Goal: Task Accomplishment & Management: Manage account settings

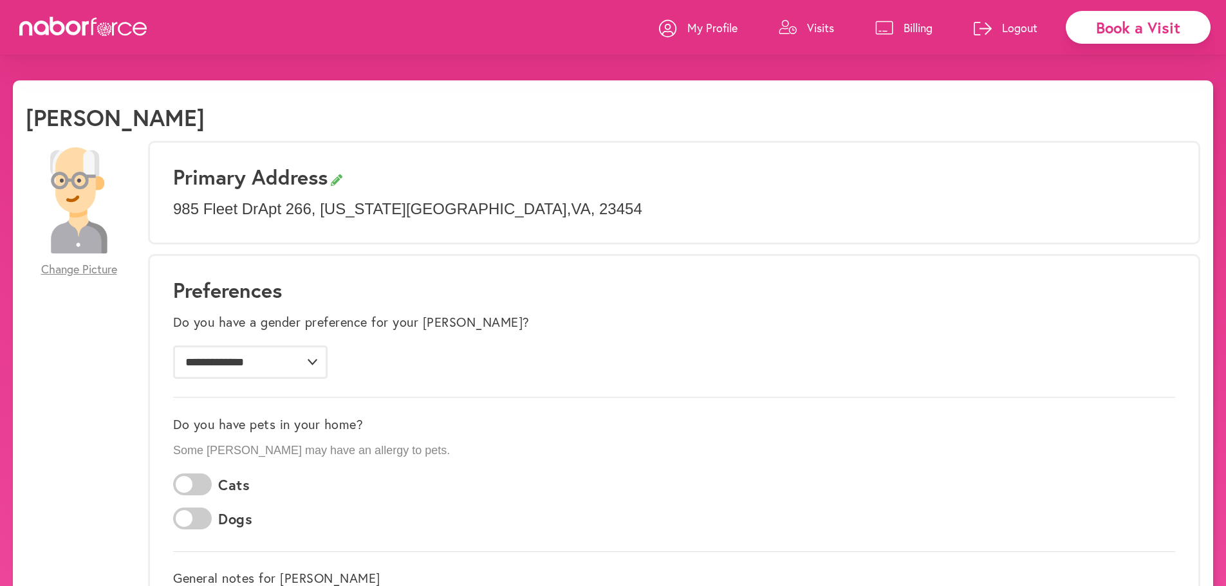
click at [893, 26] on link "Billing" at bounding box center [903, 27] width 57 height 39
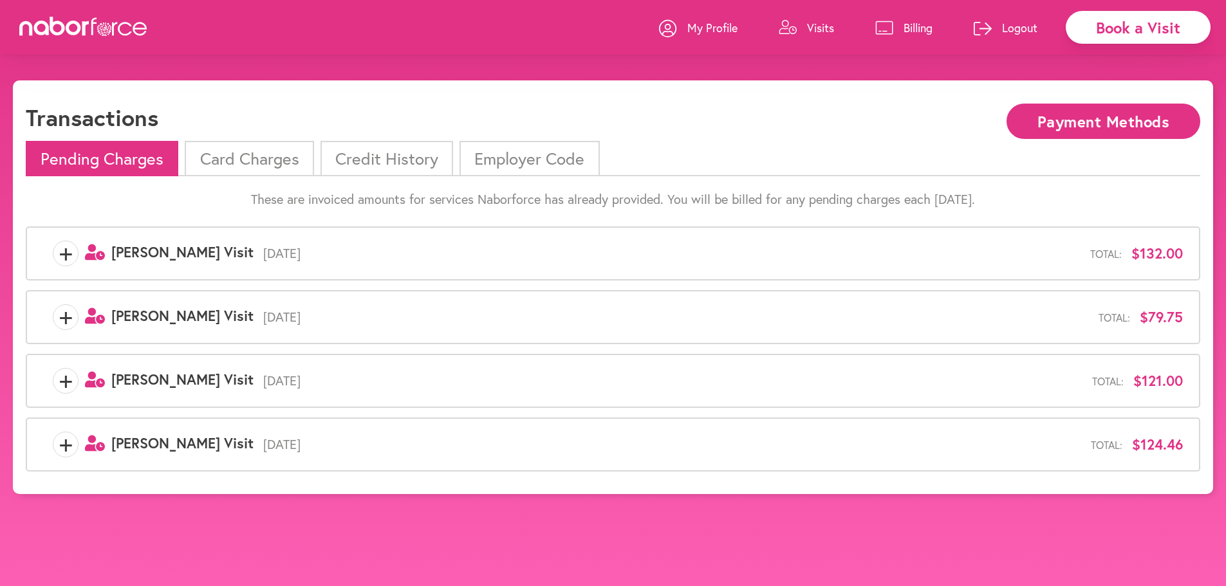
click at [367, 160] on li "Credit History" at bounding box center [386, 158] width 133 height 35
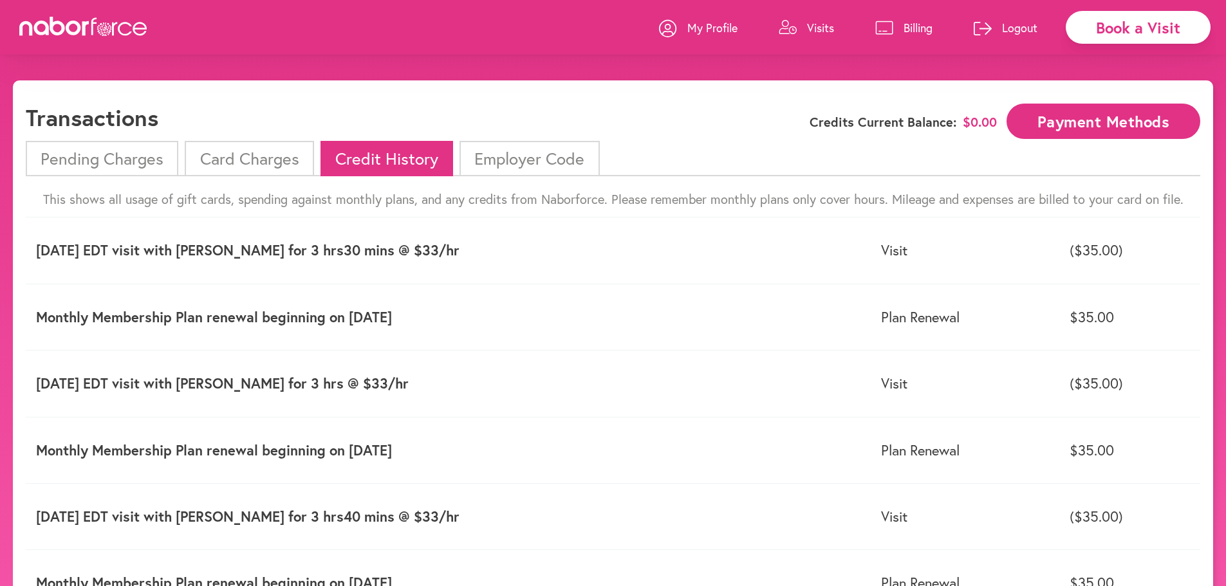
click at [250, 151] on li "Card Charges" at bounding box center [249, 158] width 129 height 35
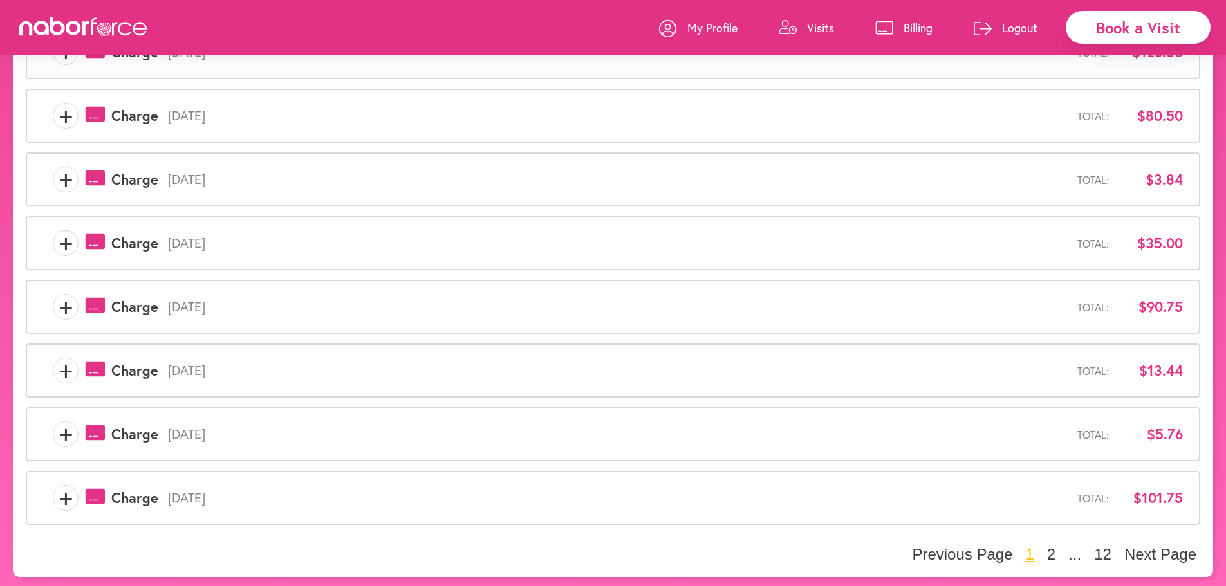
scroll to position [333, 0]
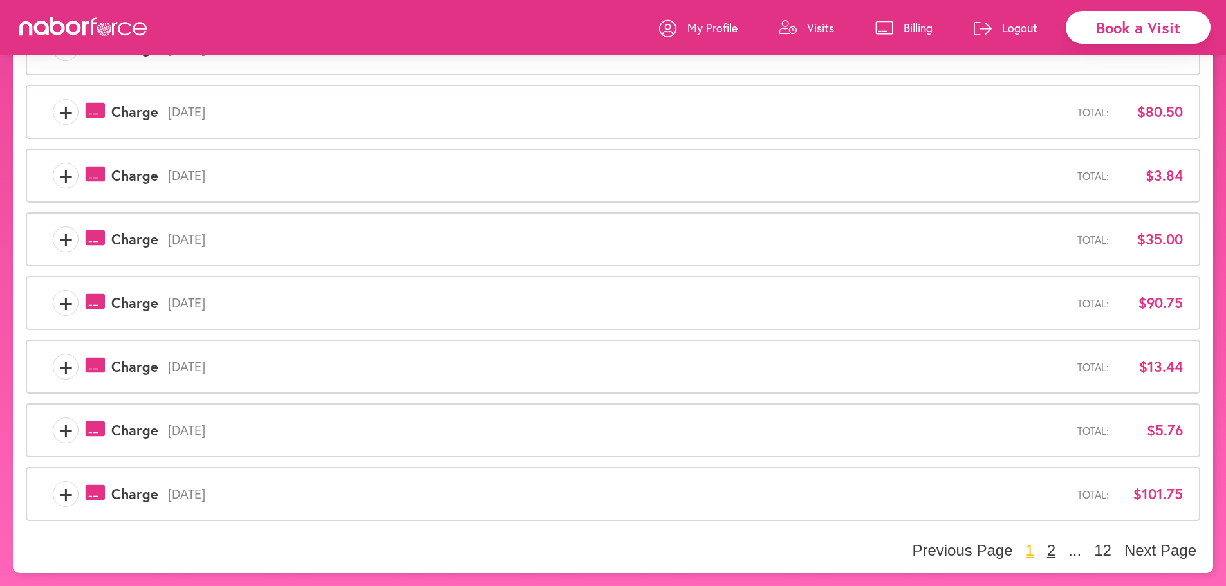
click at [1049, 552] on button "2" at bounding box center [1051, 550] width 16 height 19
click at [1009, 555] on button "1" at bounding box center [1008, 550] width 16 height 19
click at [1025, 547] on button "1" at bounding box center [1029, 550] width 16 height 19
click at [1029, 555] on button "1" at bounding box center [1029, 550] width 16 height 19
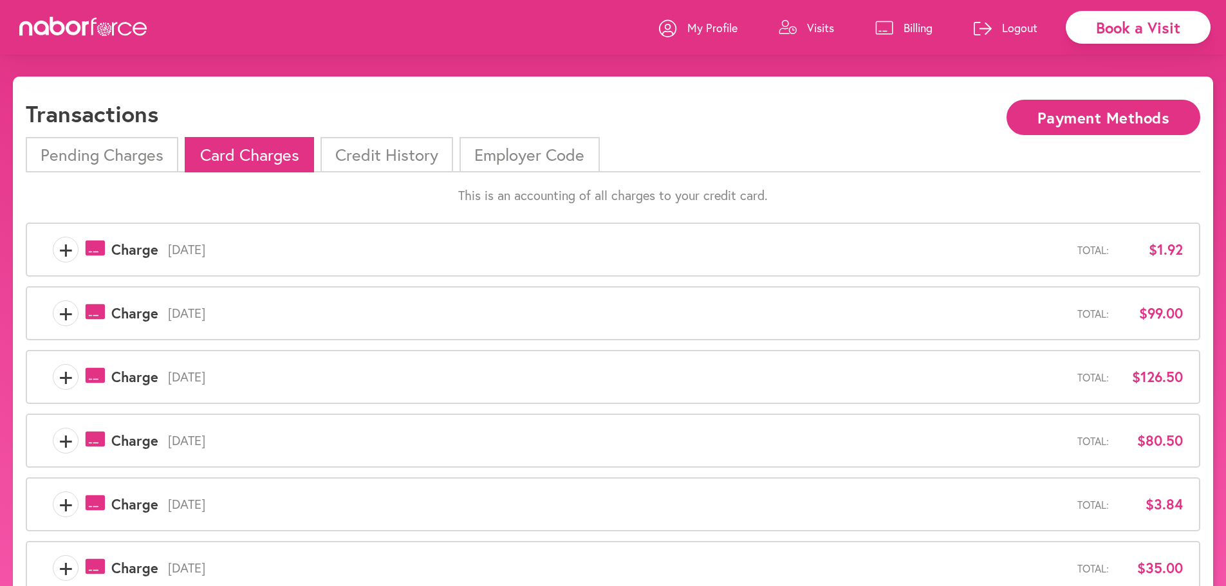
scroll to position [0, 0]
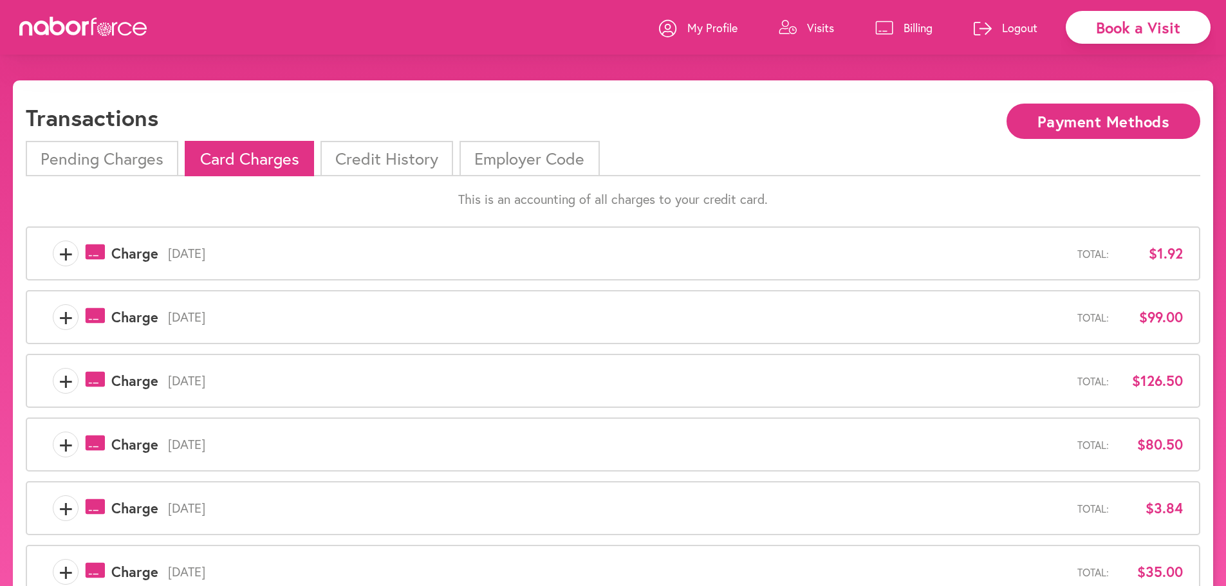
click at [108, 156] on li "Pending Charges" at bounding box center [102, 158] width 152 height 35
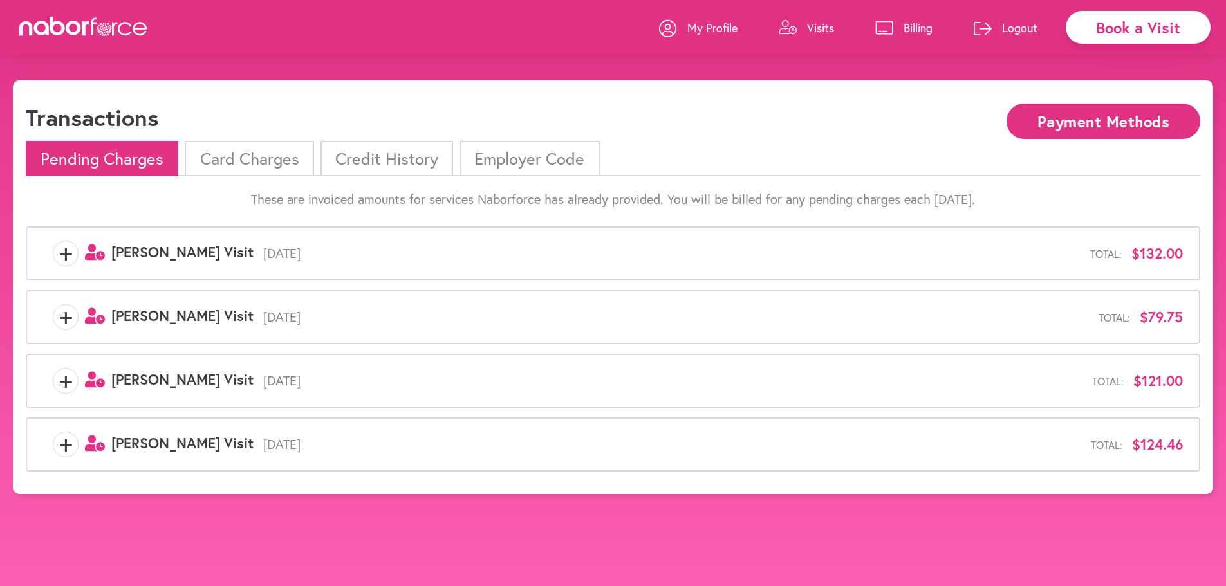
click at [382, 159] on li "Credit History" at bounding box center [386, 158] width 133 height 35
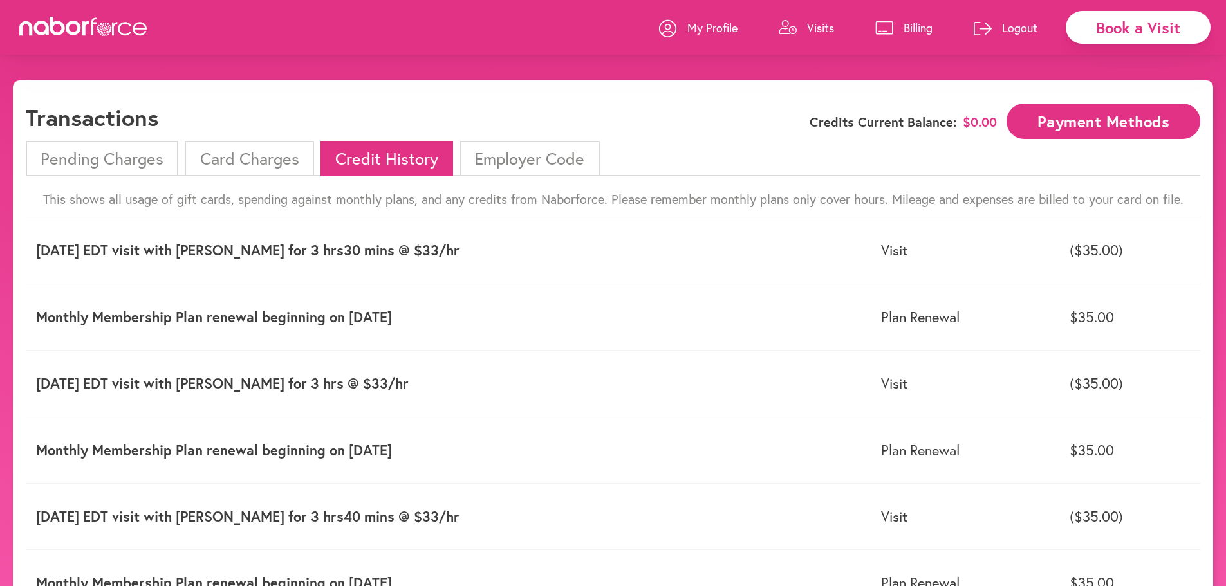
click at [112, 156] on li "Pending Charges" at bounding box center [102, 158] width 152 height 35
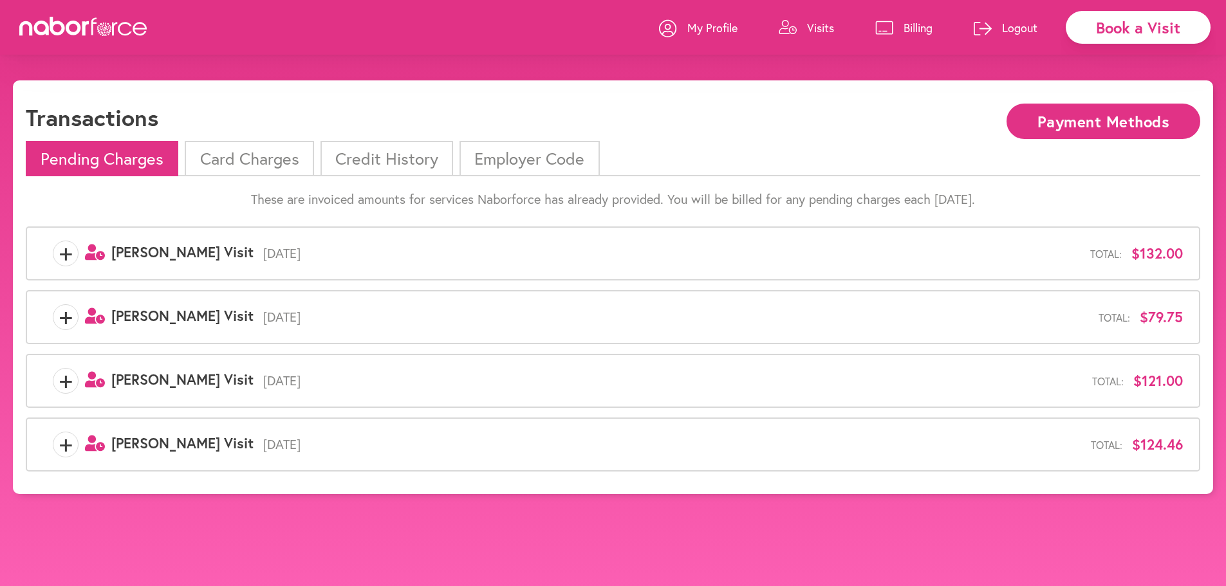
click at [225, 163] on li "Card Charges" at bounding box center [249, 158] width 129 height 35
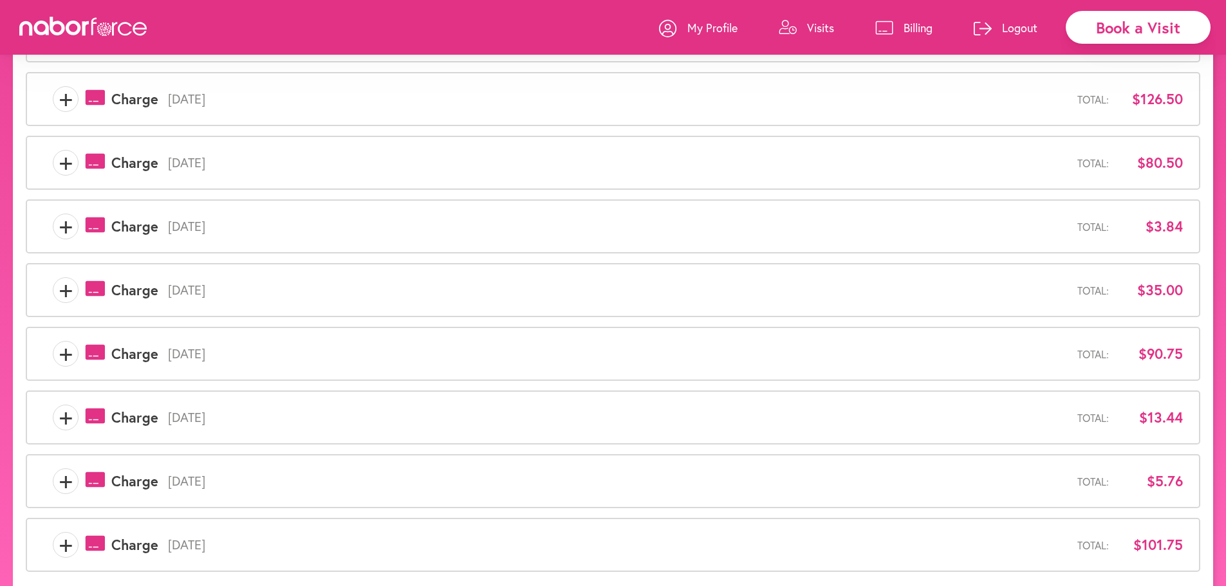
scroll to position [333, 0]
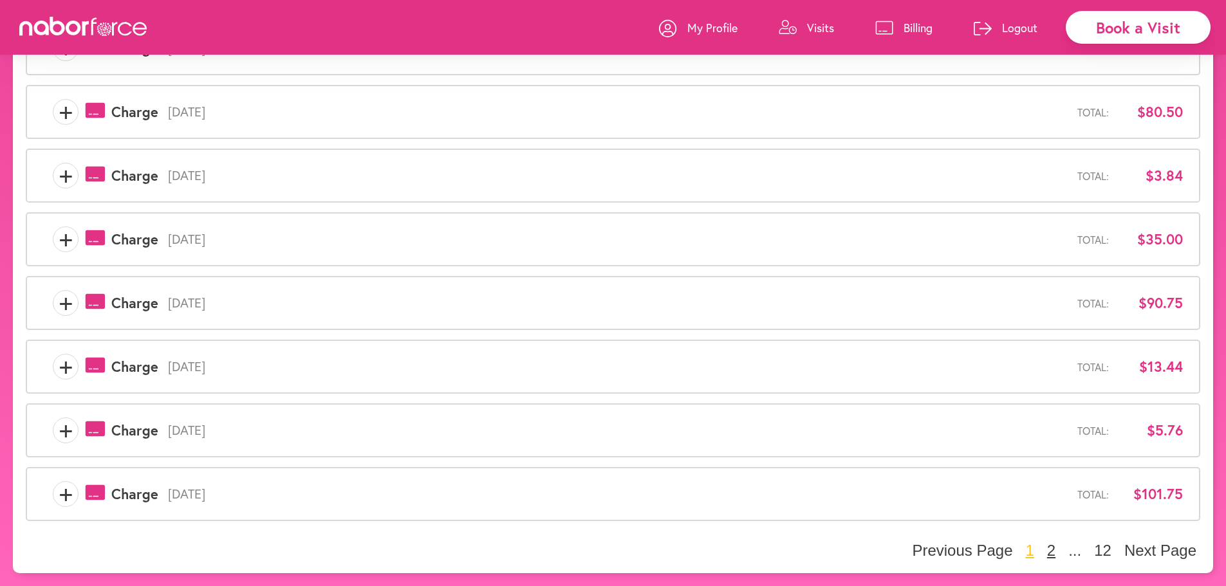
click at [1048, 548] on button "2" at bounding box center [1051, 550] width 16 height 19
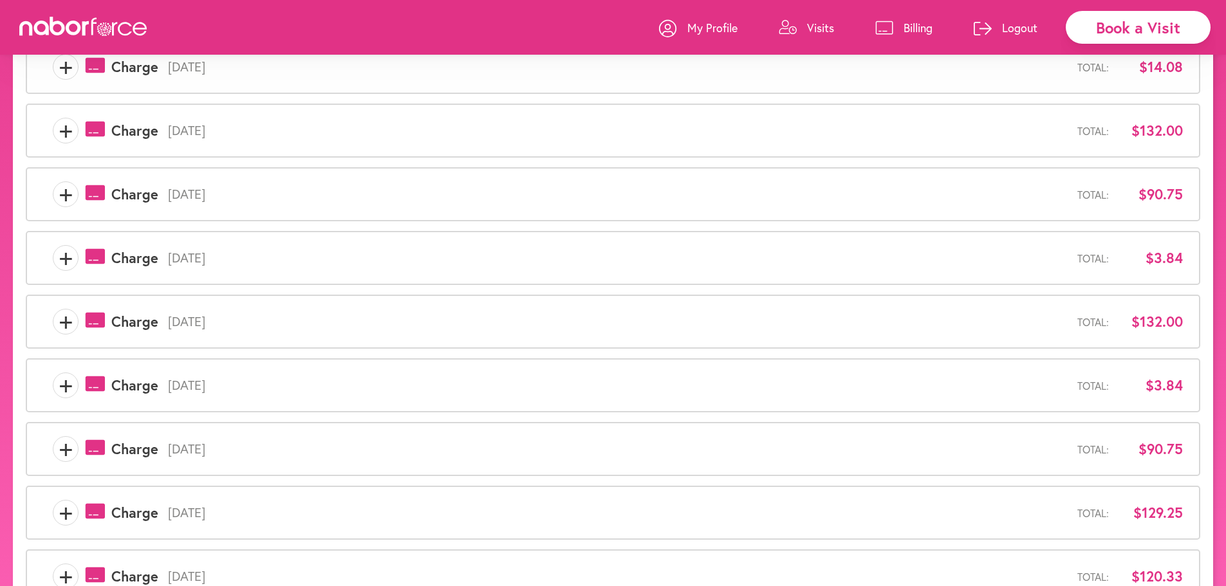
scroll to position [179, 0]
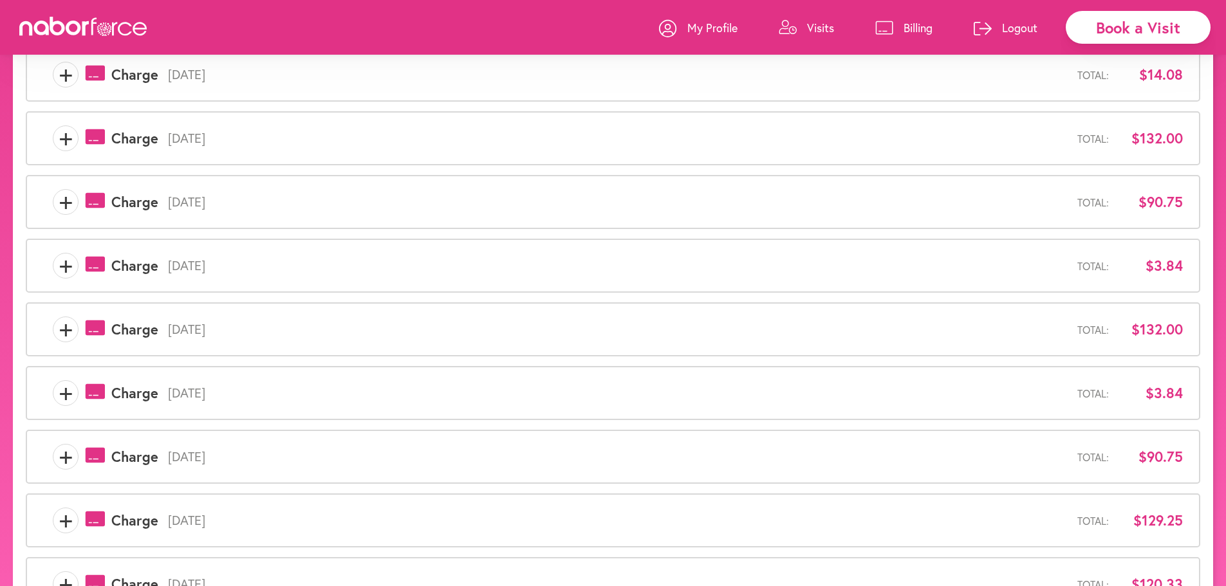
click at [68, 326] on span "+" at bounding box center [65, 330] width 24 height 26
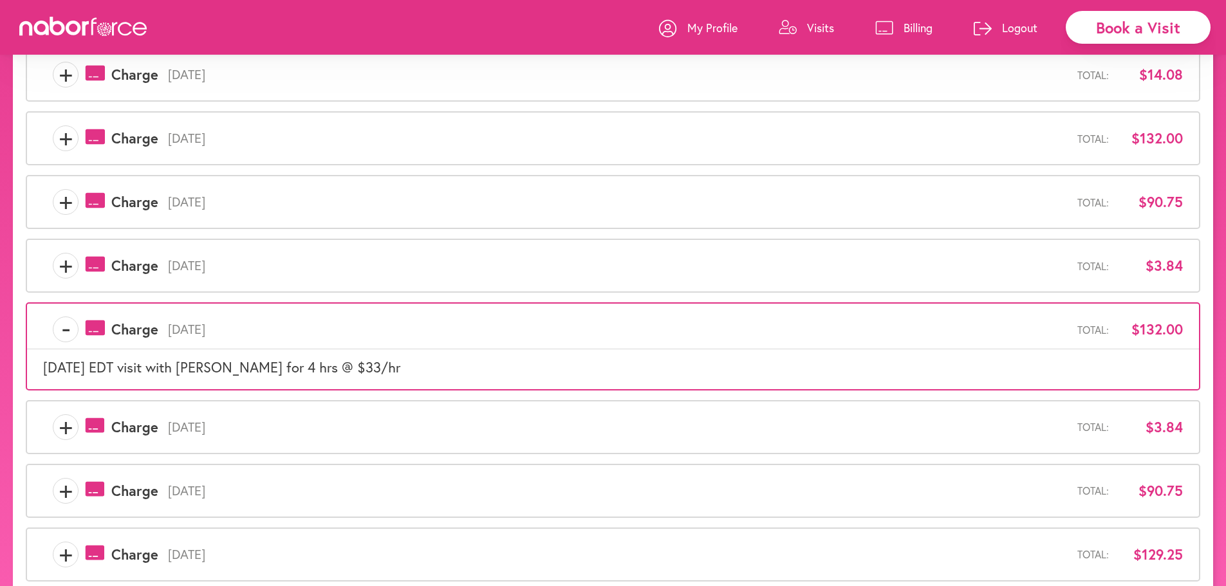
click at [63, 268] on span "+" at bounding box center [65, 266] width 24 height 26
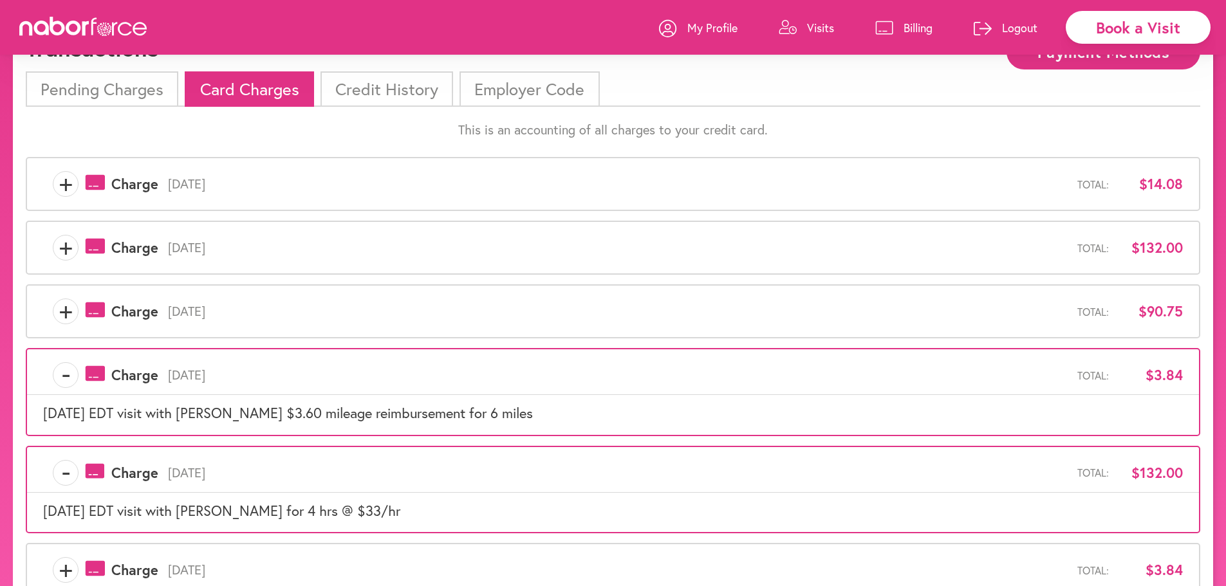
scroll to position [50, 0]
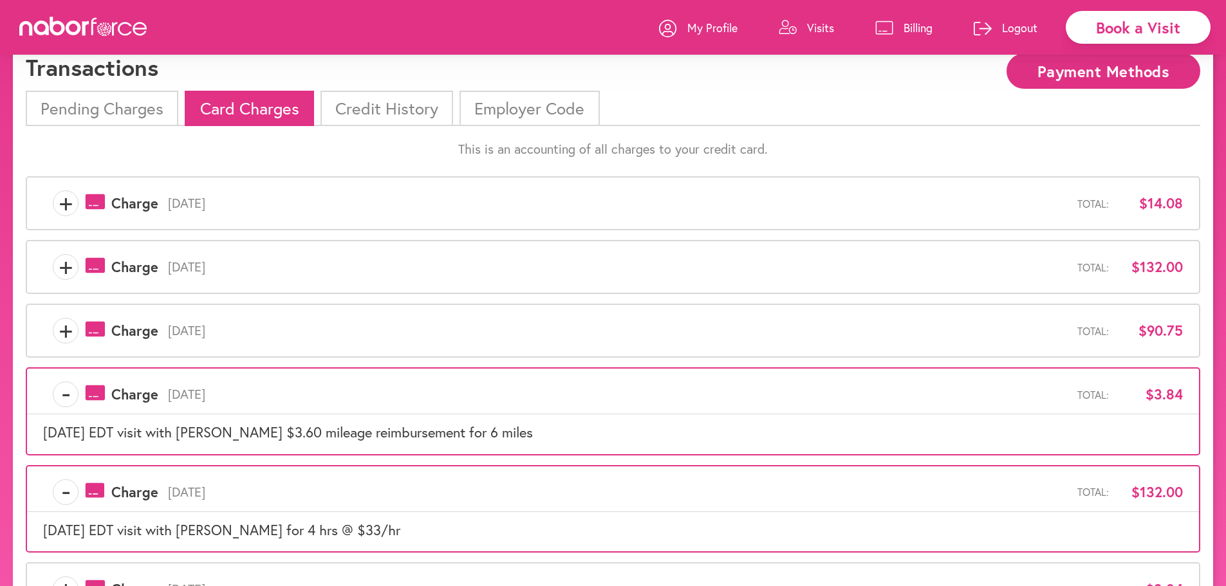
click at [81, 331] on span "payments-outline-icon-pink Created with Sketch. Charge" at bounding box center [118, 330] width 80 height 19
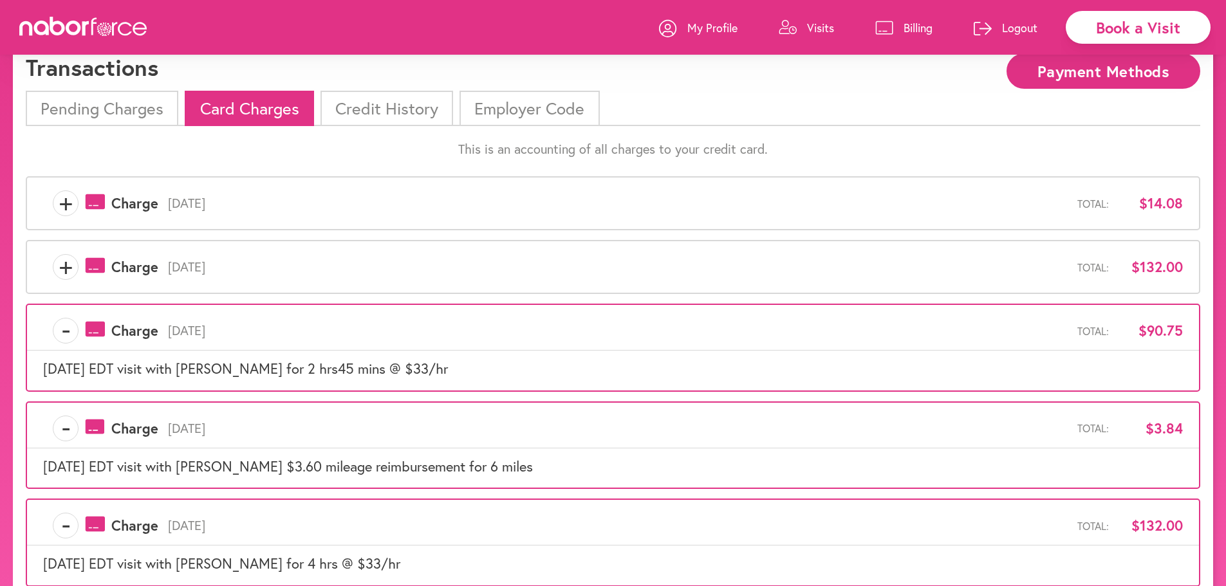
click at [68, 262] on span "+" at bounding box center [65, 267] width 24 height 26
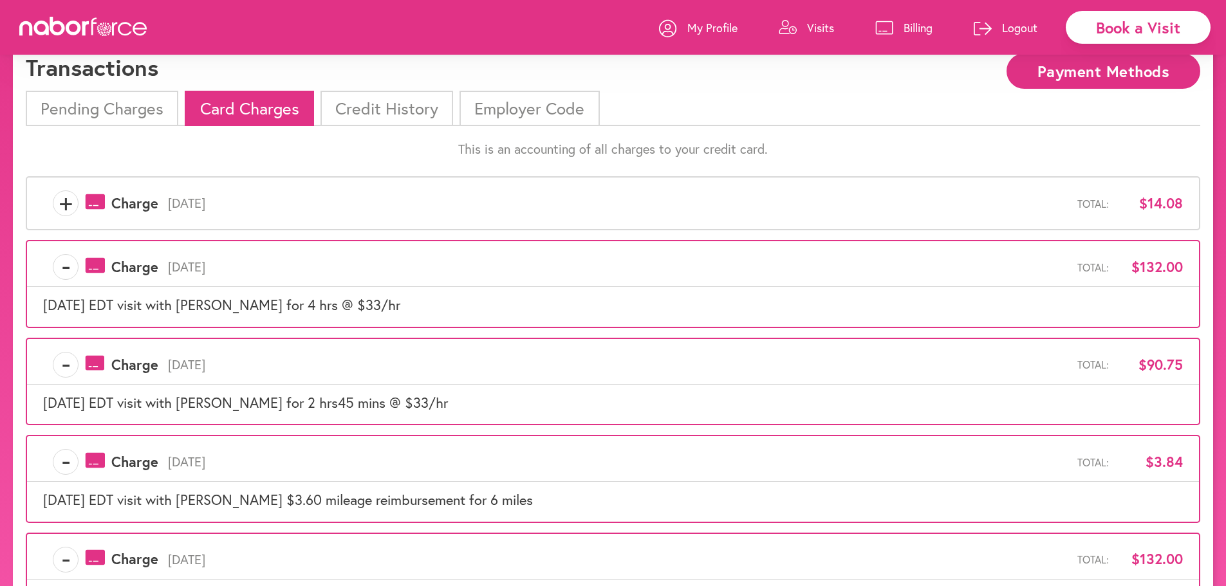
click at [59, 201] on span "+" at bounding box center [65, 203] width 24 height 26
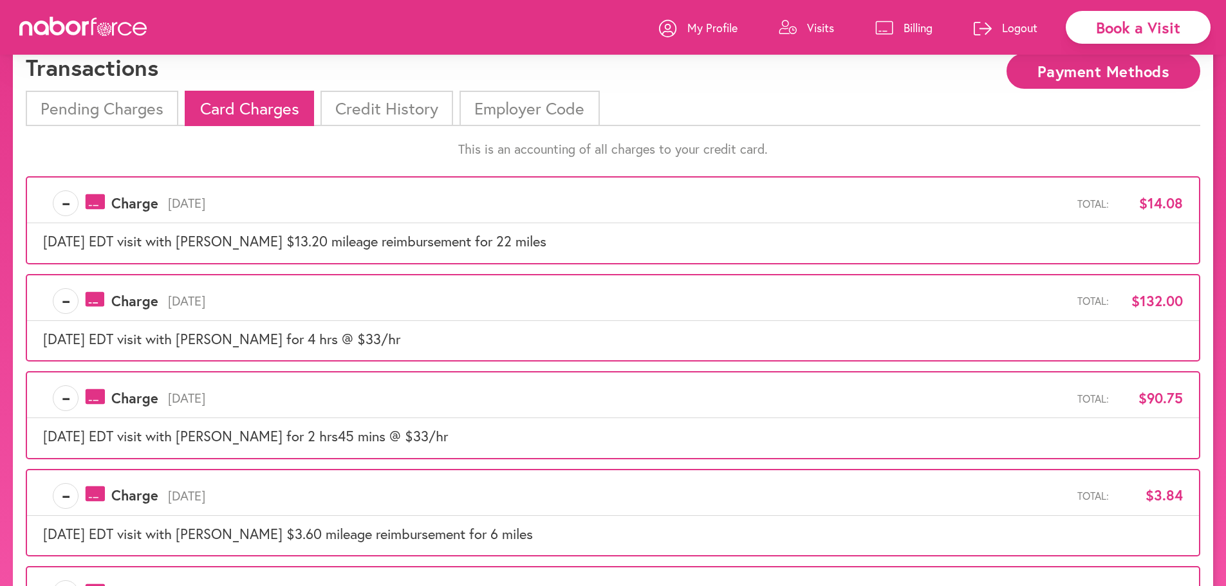
scroll to position [501, 0]
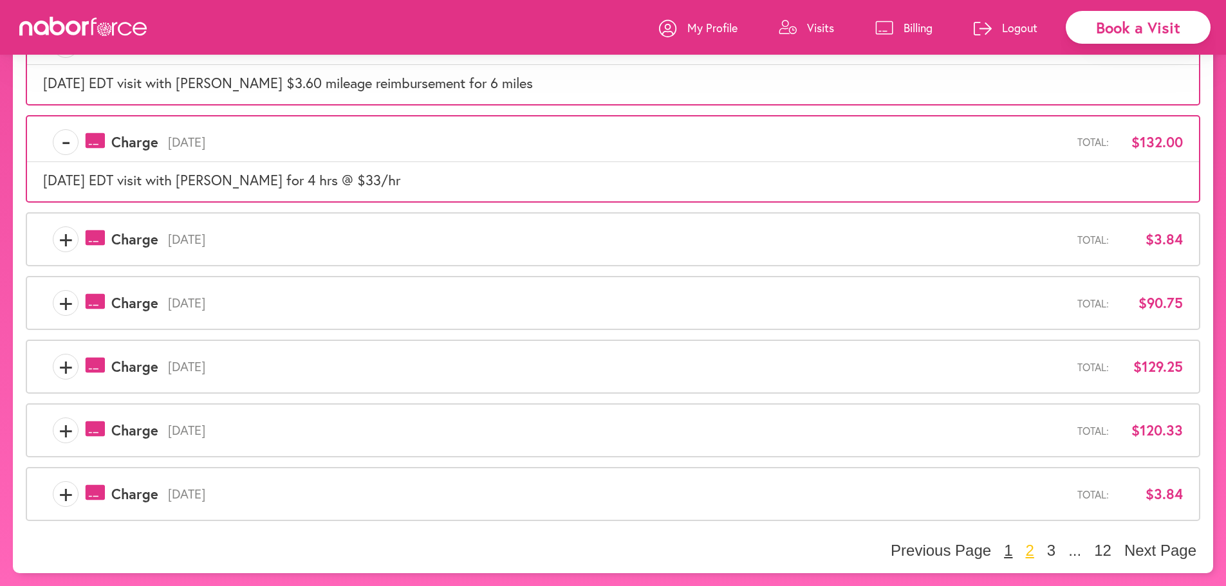
click at [1011, 552] on button "1" at bounding box center [1008, 550] width 16 height 19
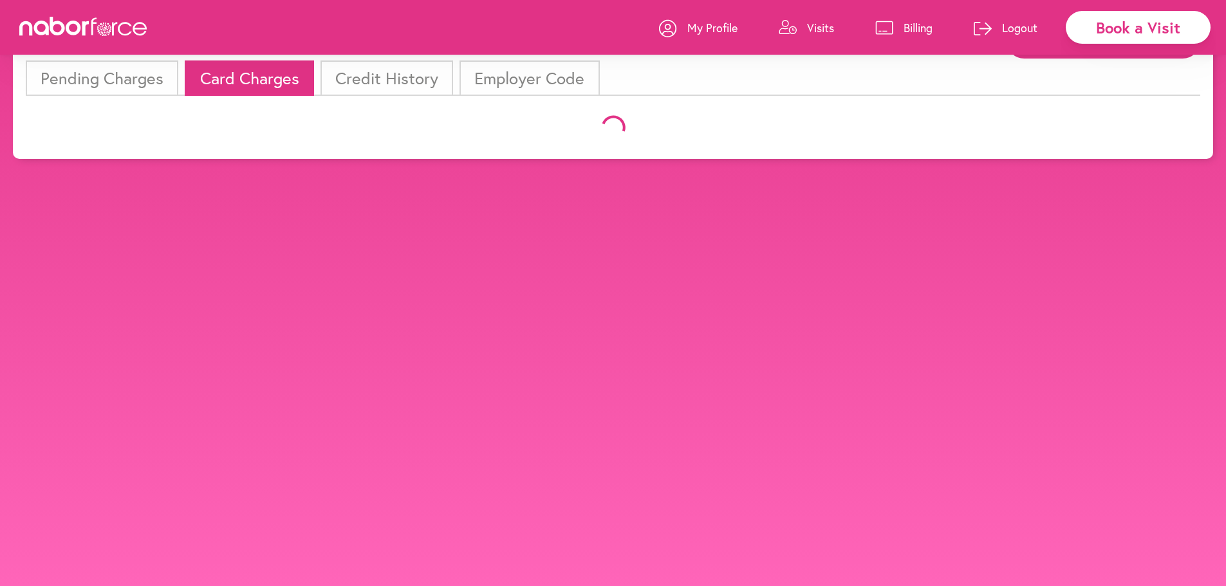
scroll to position [333, 0]
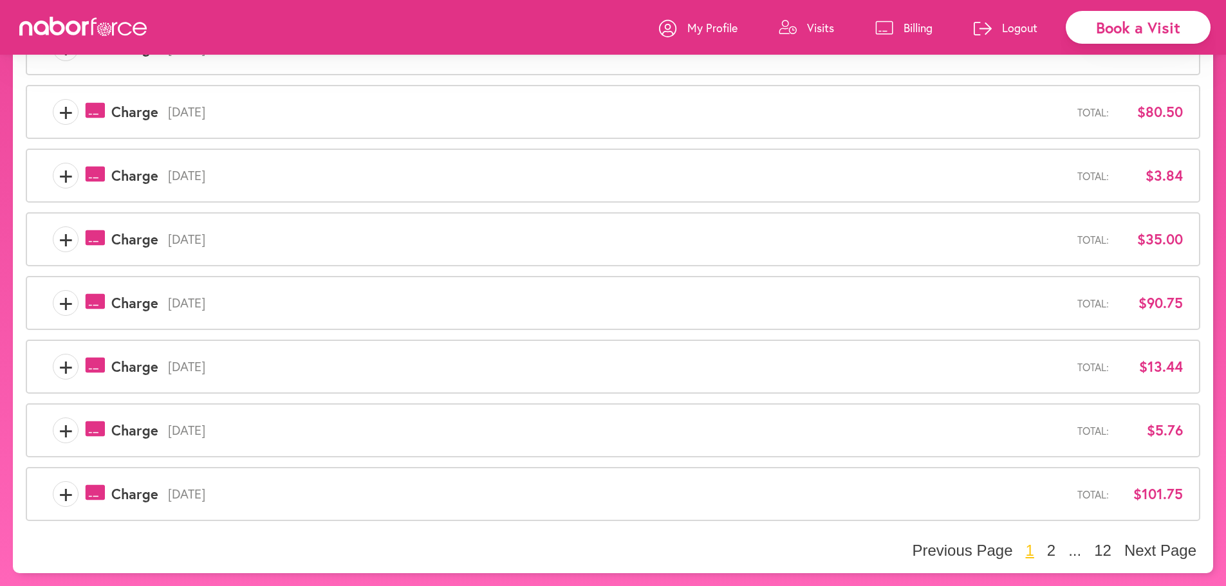
click at [59, 497] on span "+" at bounding box center [65, 494] width 24 height 26
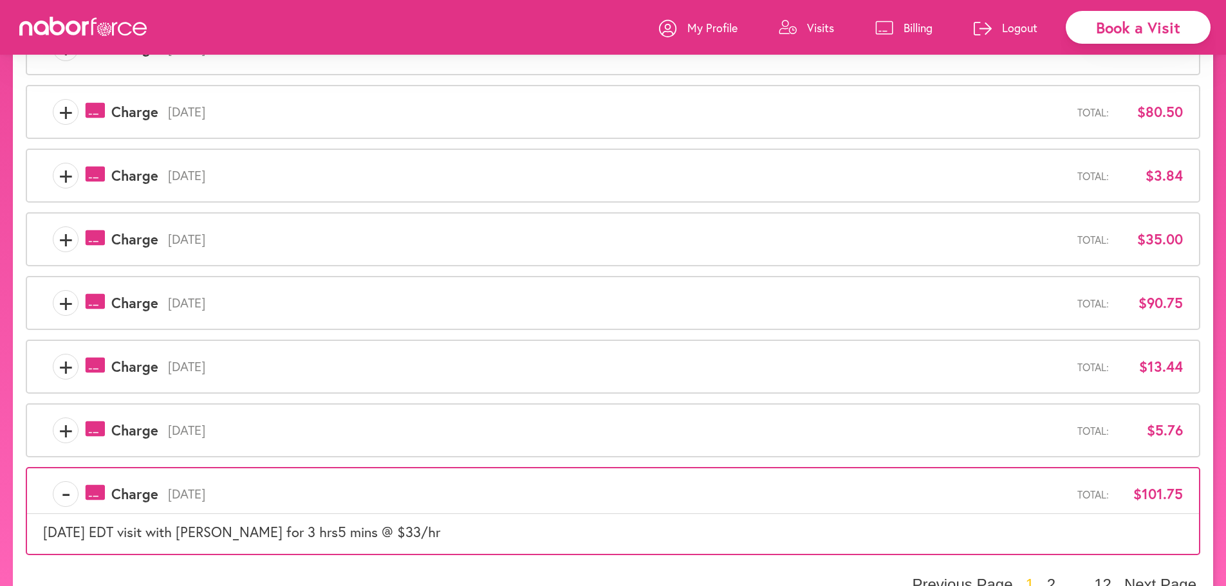
scroll to position [367, 0]
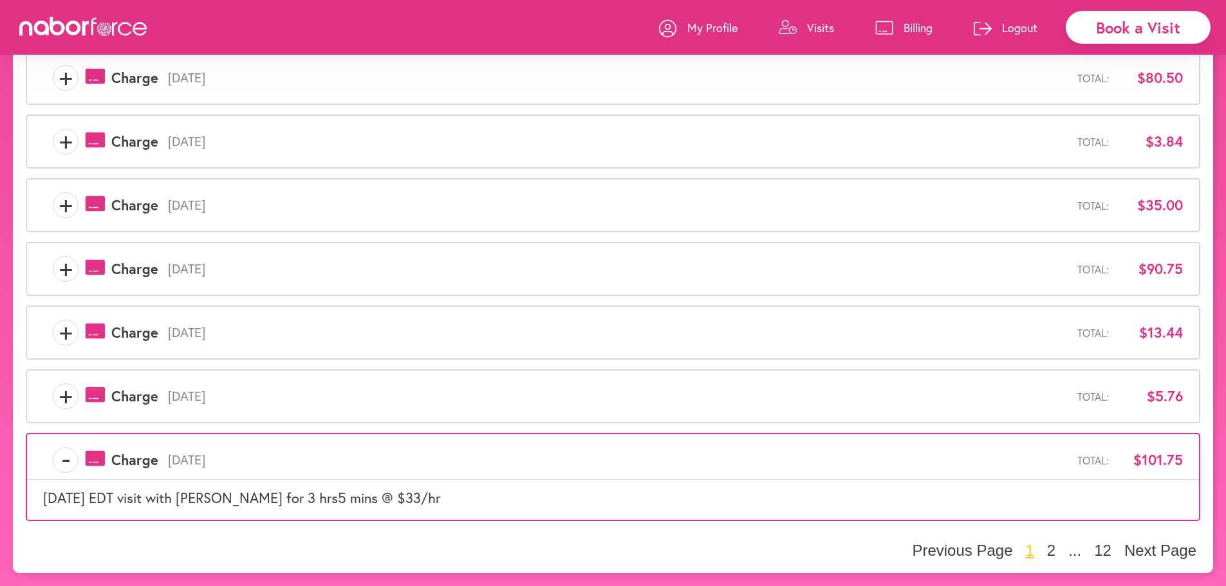
click at [57, 396] on span "+" at bounding box center [65, 396] width 24 height 26
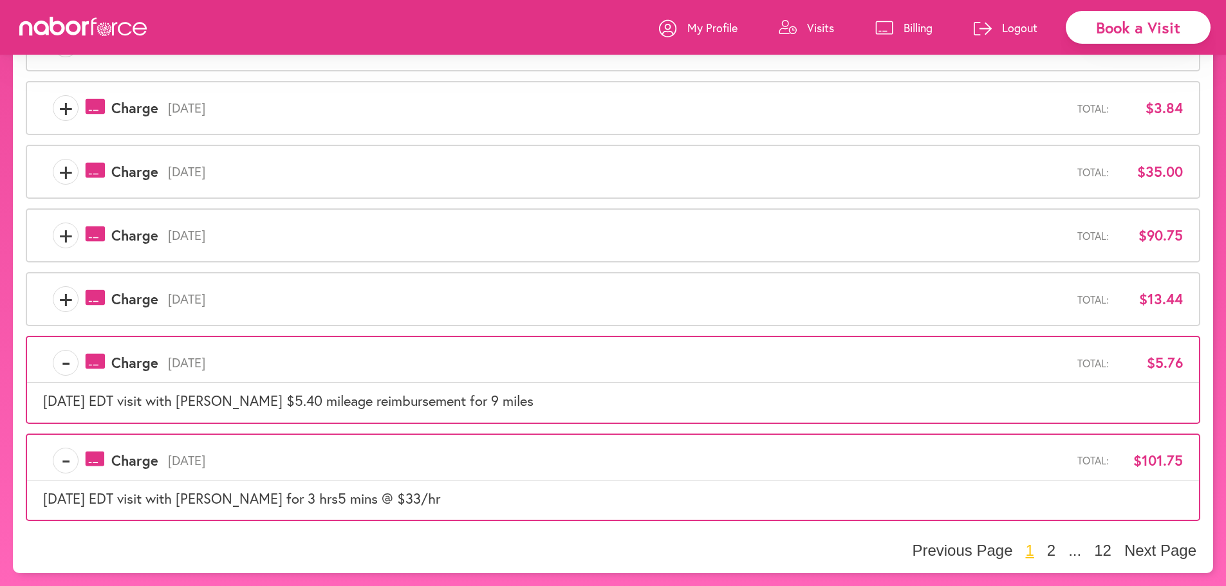
click at [58, 304] on span "+" at bounding box center [65, 299] width 24 height 26
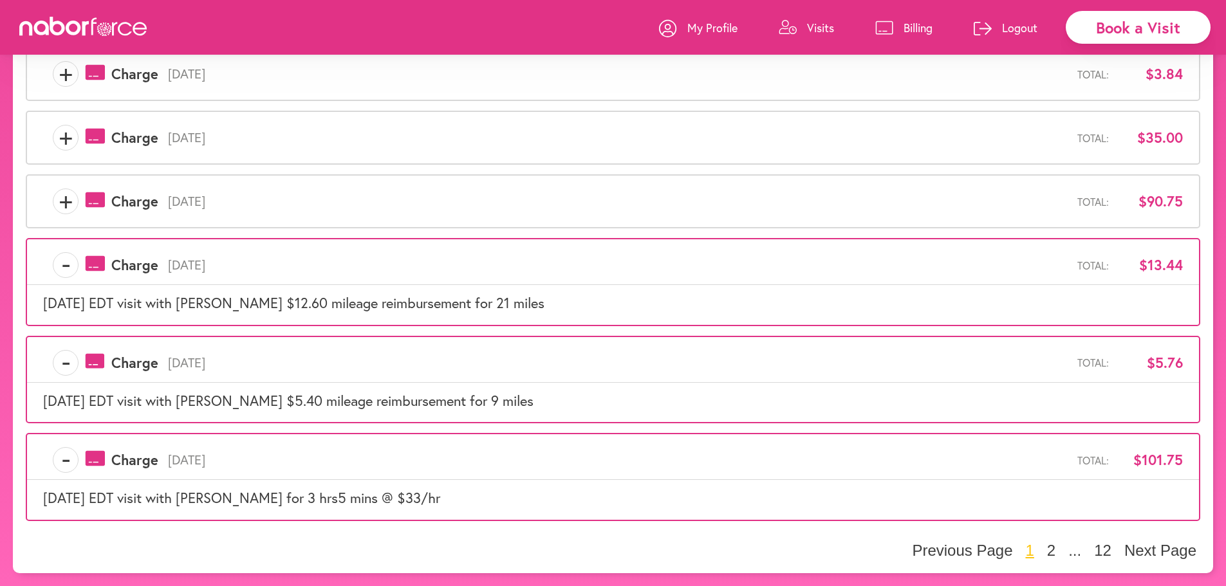
click at [64, 198] on span "+" at bounding box center [65, 202] width 24 height 26
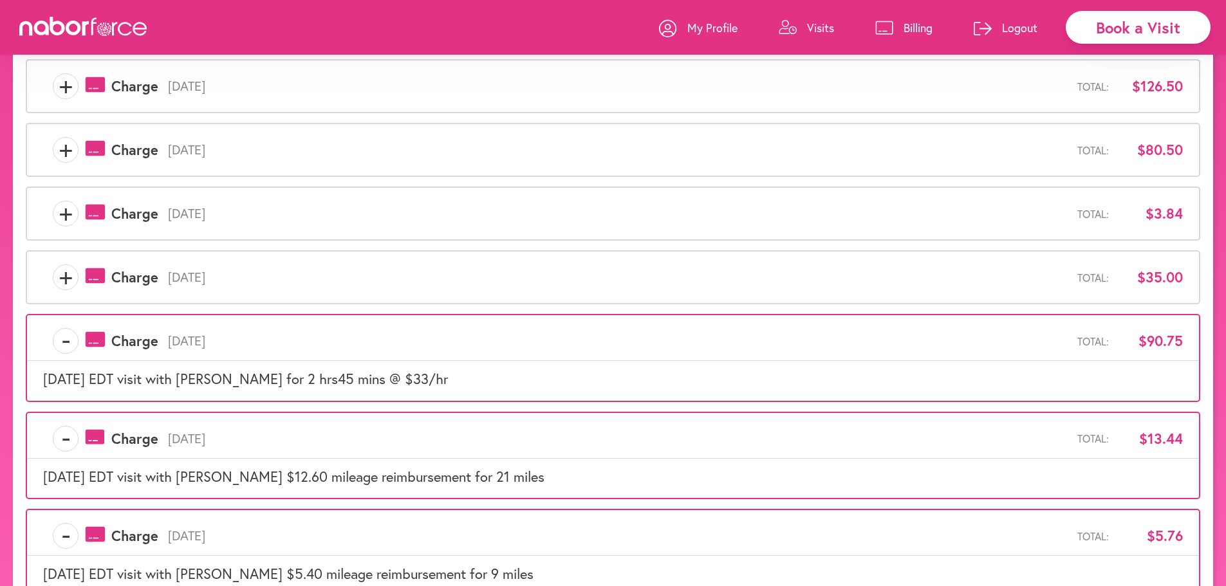
scroll to position [275, 0]
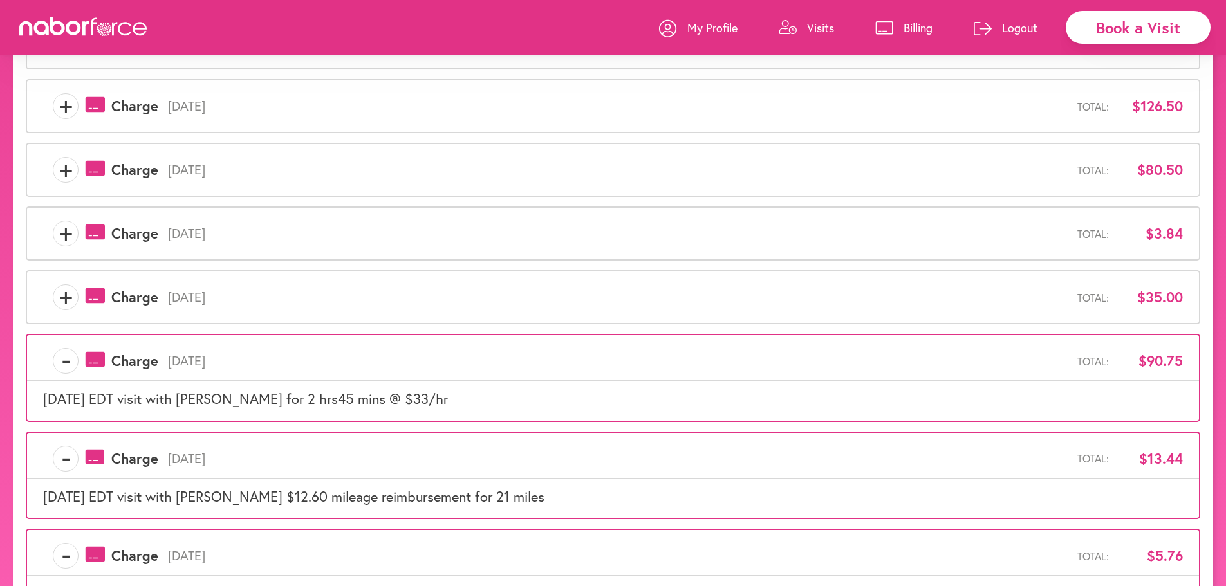
click at [68, 297] on span "+" at bounding box center [65, 297] width 24 height 26
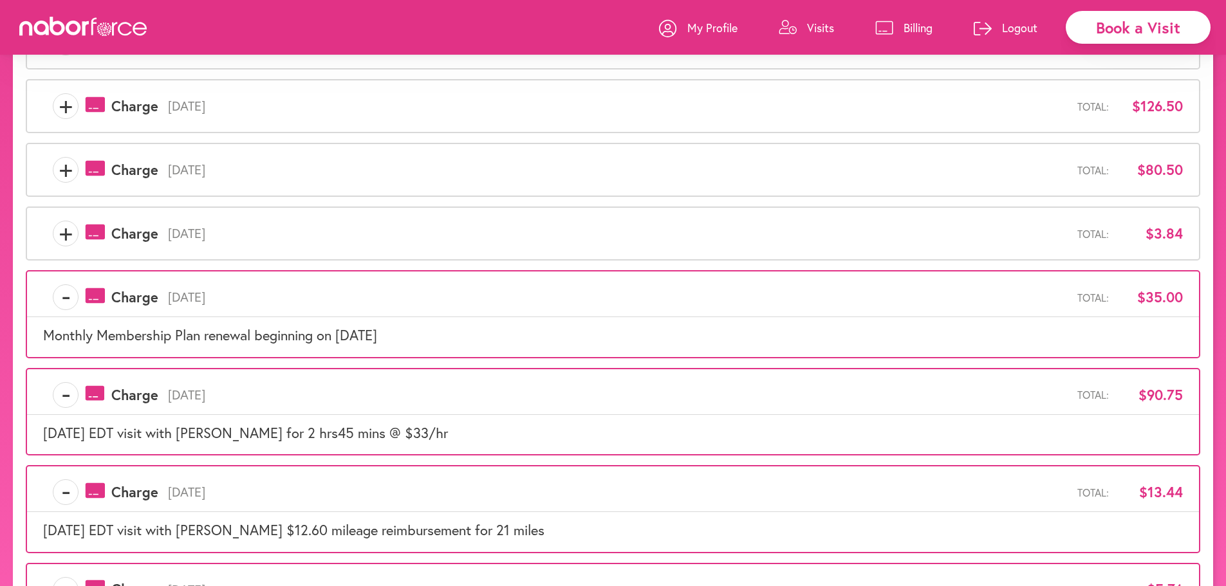
click at [71, 237] on span "+" at bounding box center [65, 234] width 24 height 26
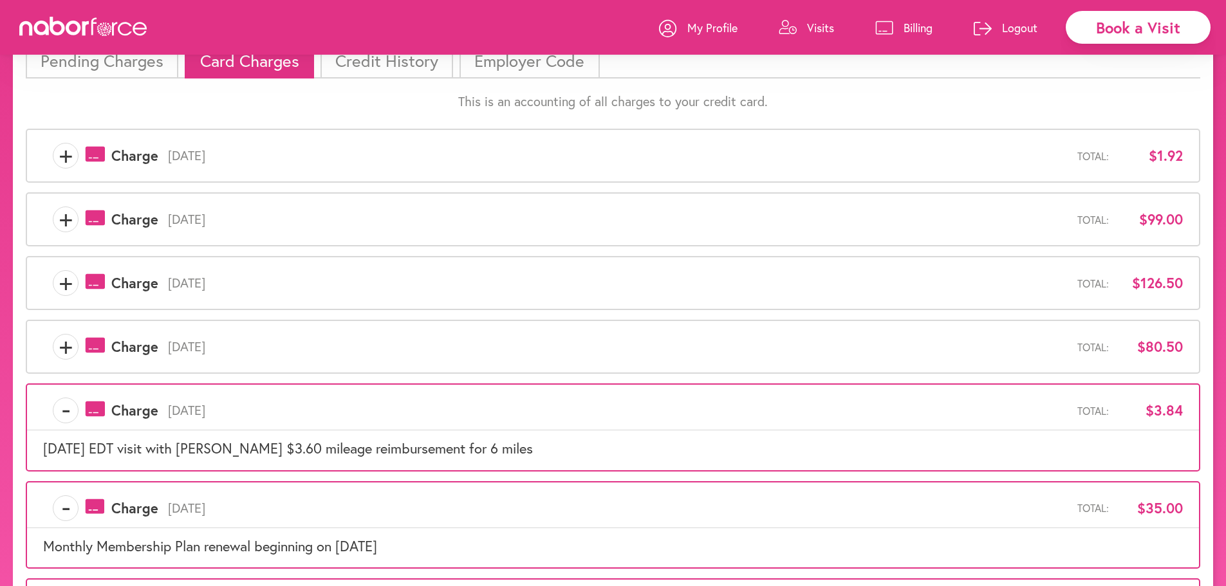
scroll to position [82, 0]
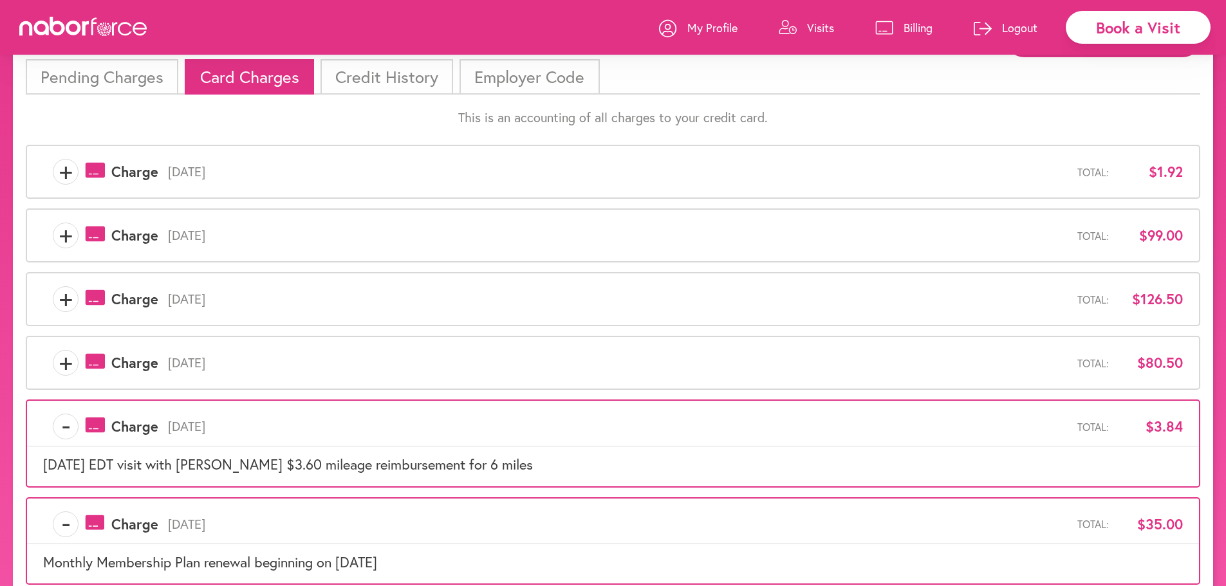
click at [65, 359] on span "+" at bounding box center [65, 363] width 24 height 26
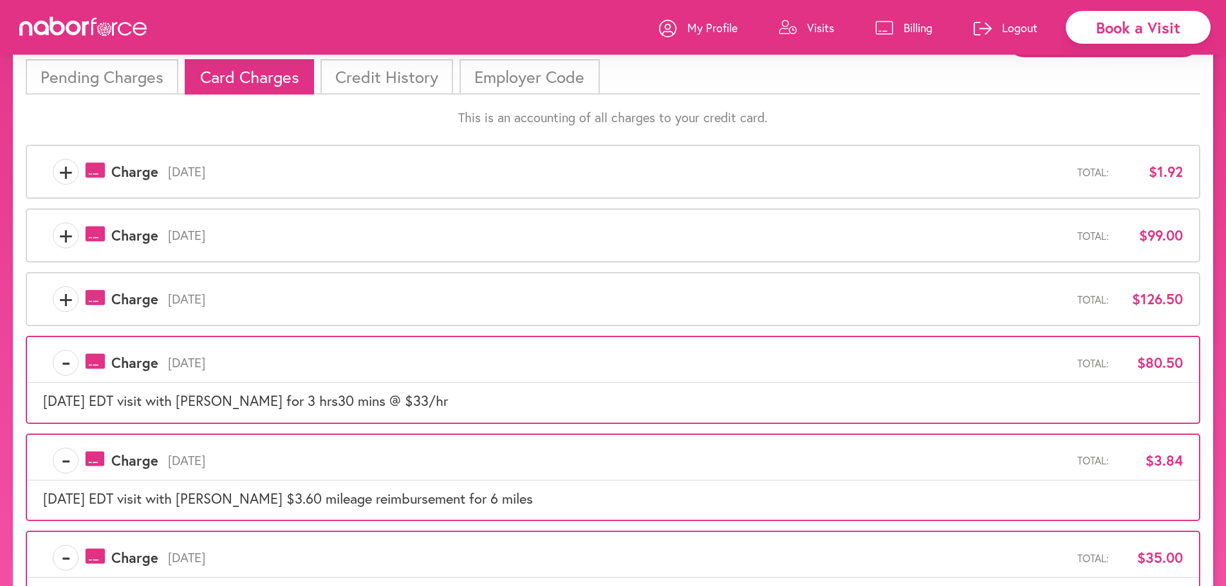
click at [69, 308] on span "+" at bounding box center [65, 299] width 24 height 26
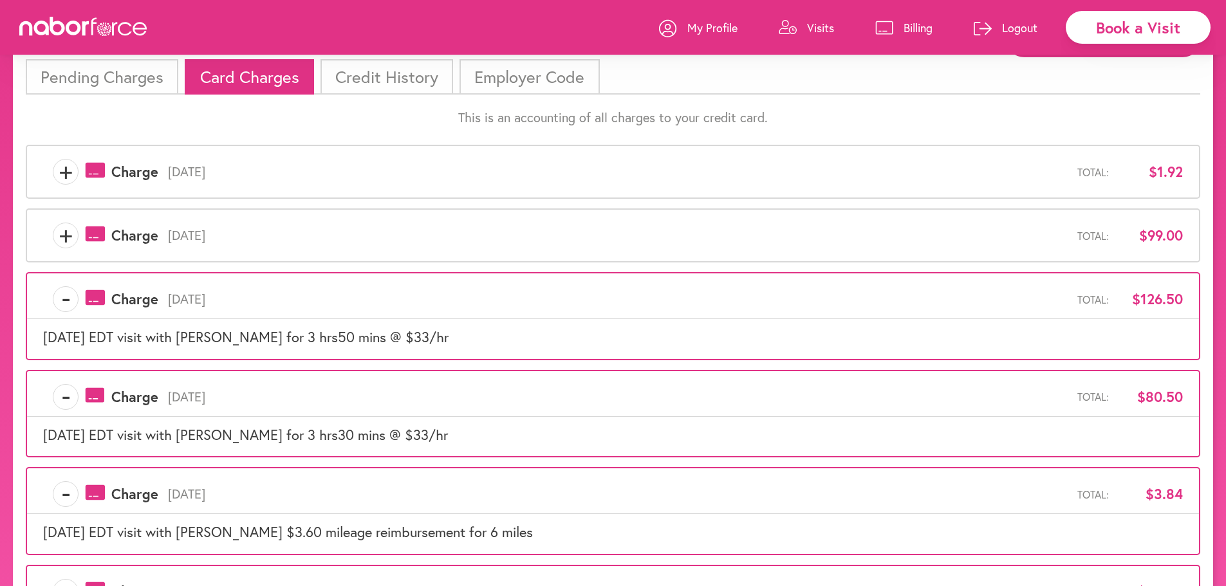
click at [69, 235] on span "+" at bounding box center [65, 236] width 24 height 26
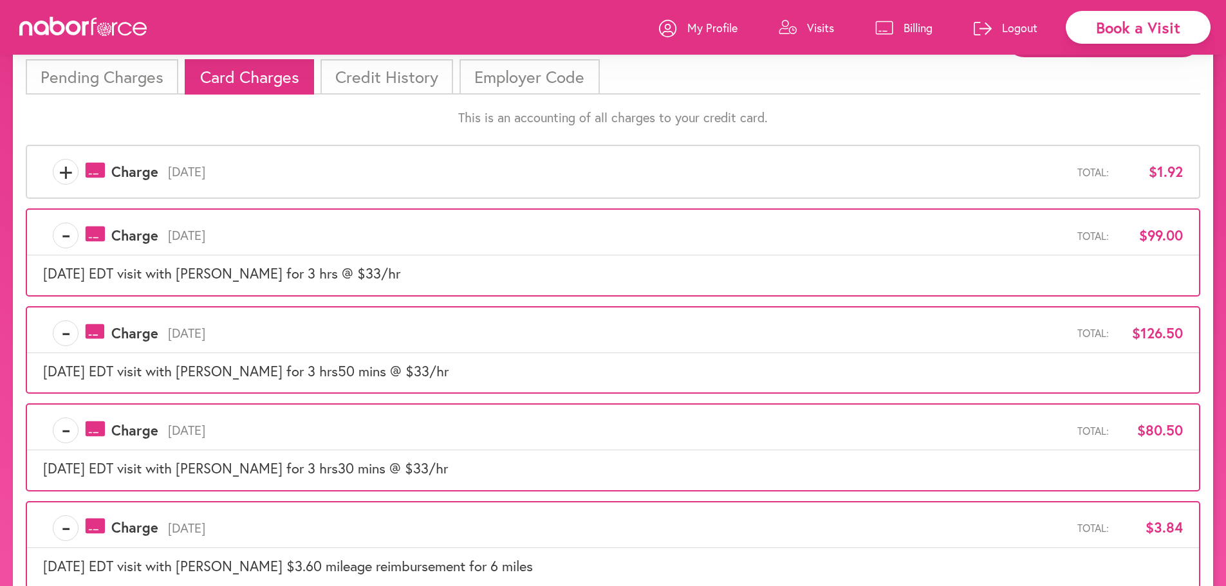
click at [63, 176] on span "+" at bounding box center [65, 172] width 24 height 26
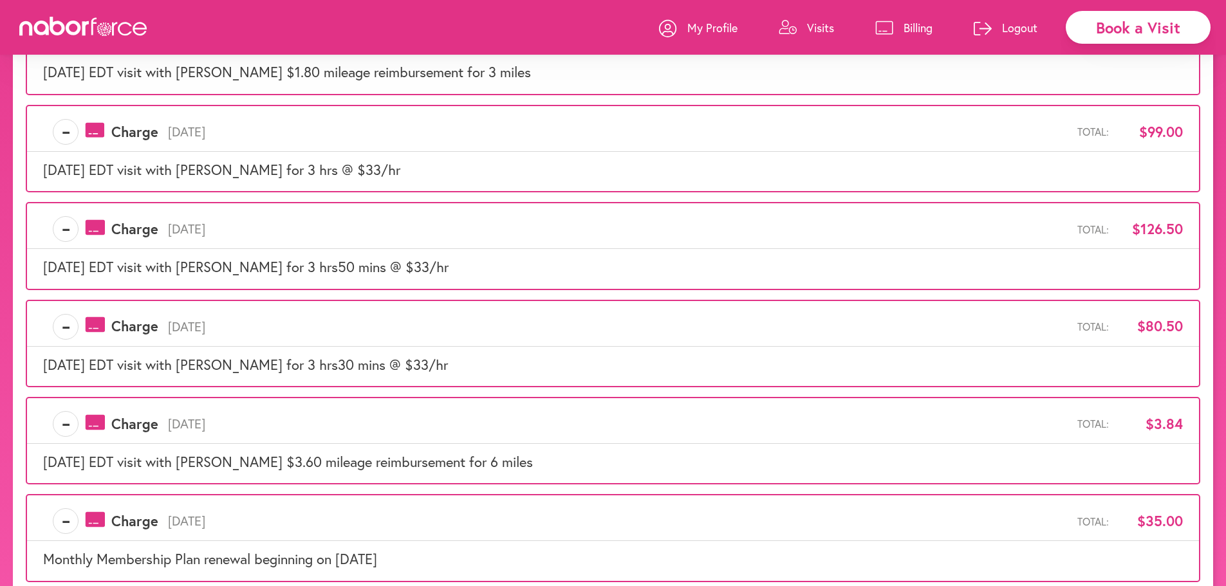
scroll to position [0, 0]
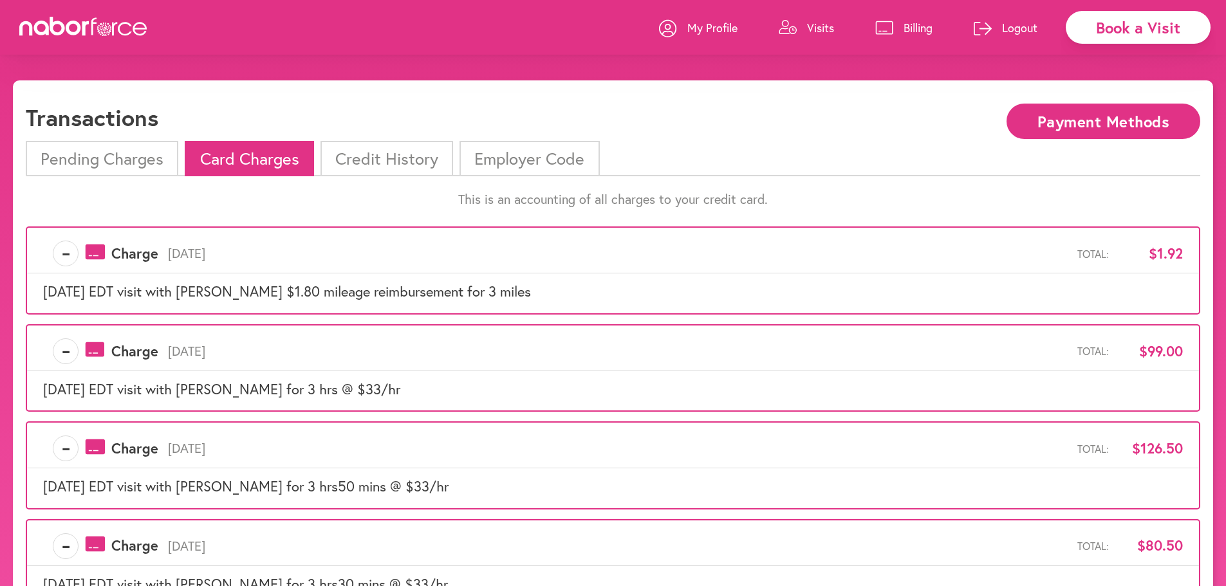
click at [65, 155] on li "Pending Charges" at bounding box center [102, 158] width 152 height 35
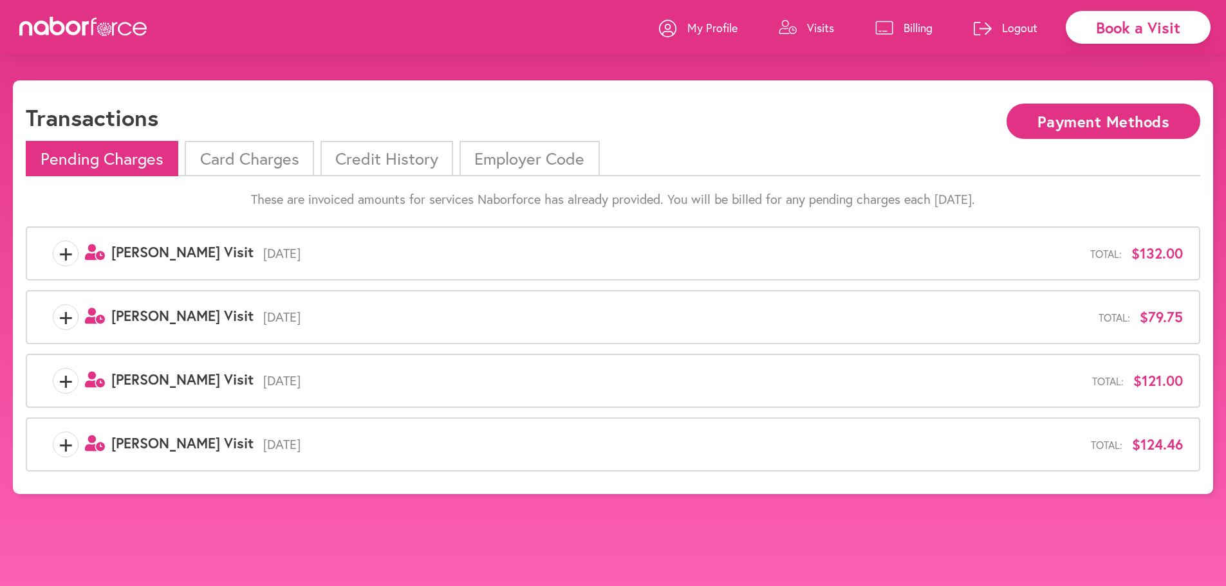
click at [70, 443] on span "+" at bounding box center [65, 445] width 24 height 26
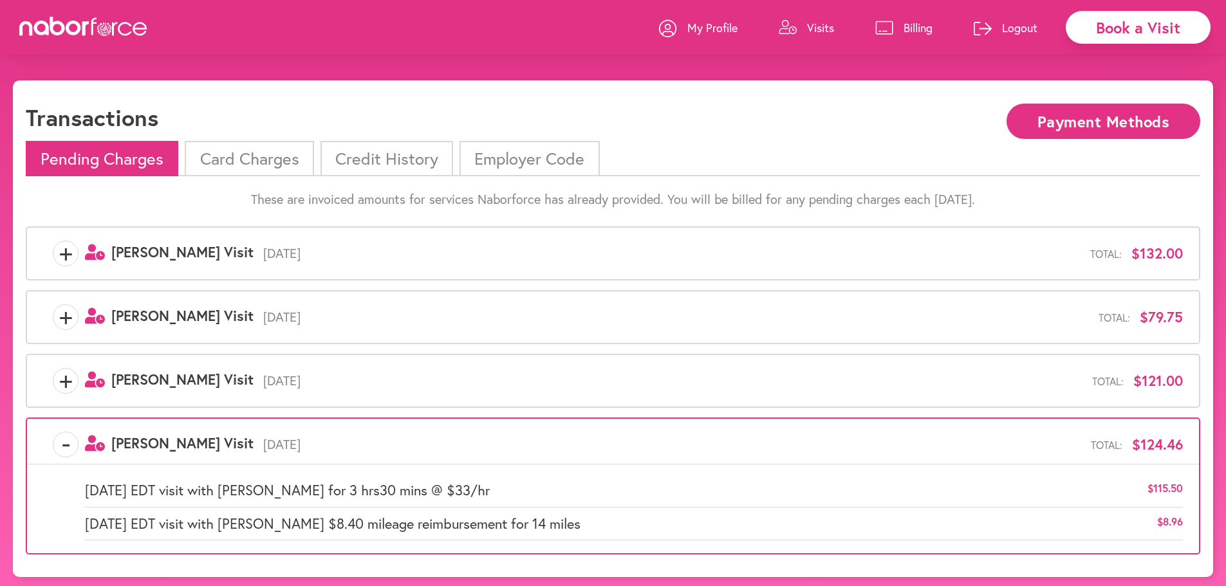
click at [65, 379] on span "+" at bounding box center [65, 381] width 24 height 26
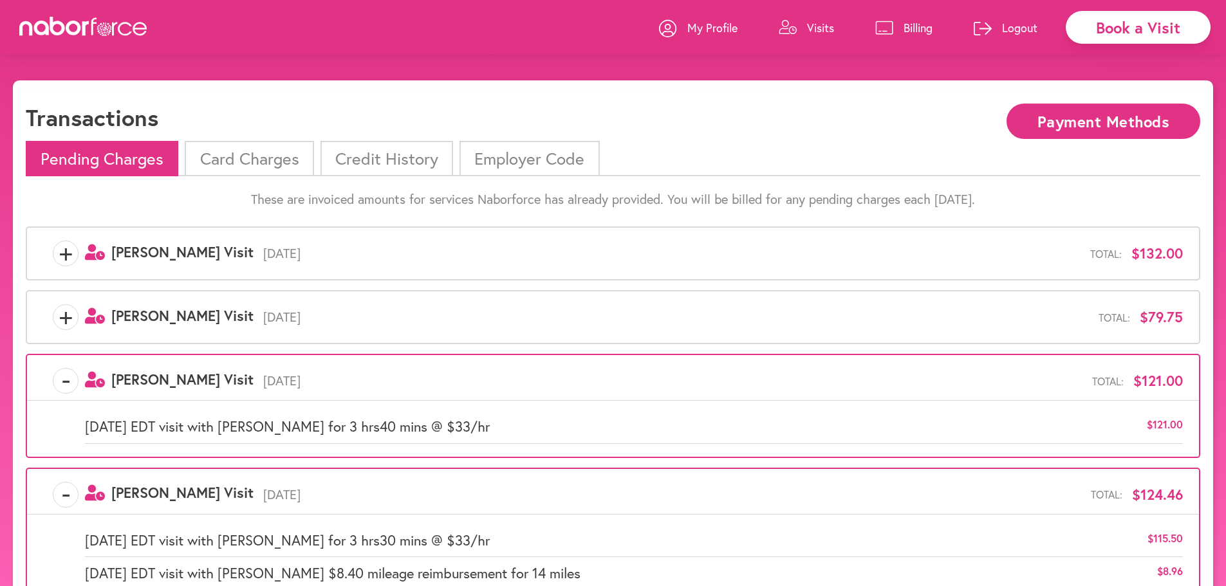
click at [65, 315] on span "+" at bounding box center [65, 317] width 24 height 26
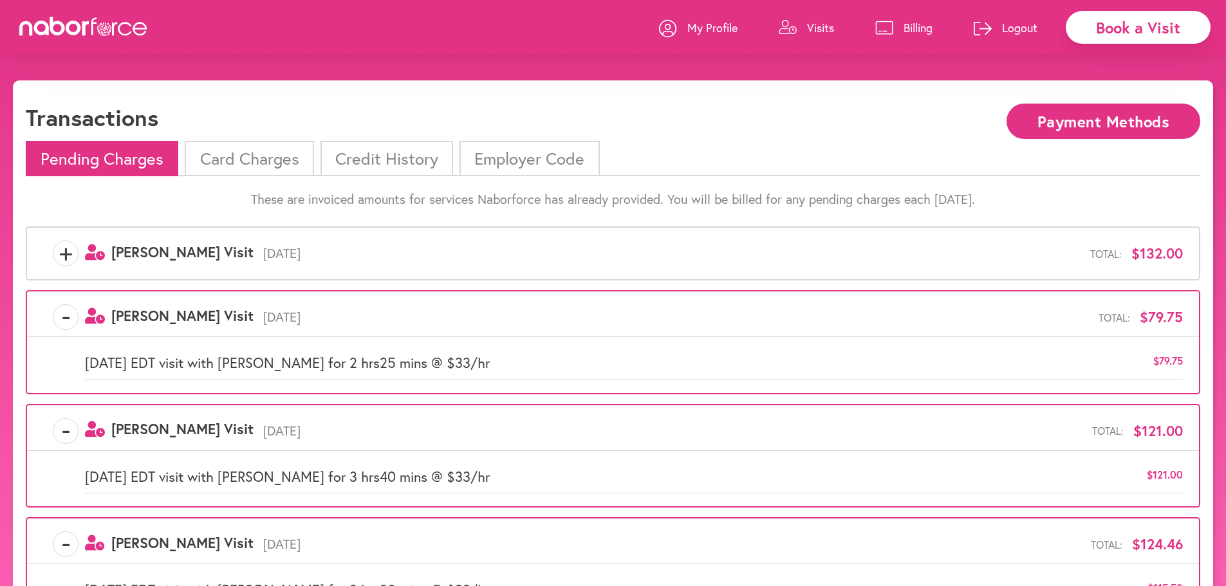
click at [62, 256] on span "+" at bounding box center [65, 254] width 24 height 26
